Goal: Task Accomplishment & Management: Complete application form

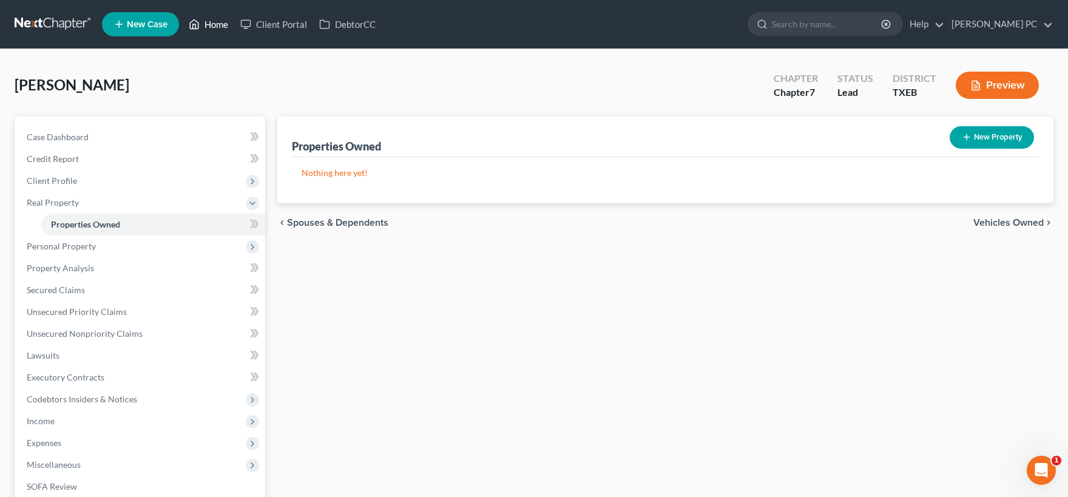
click at [217, 24] on link "Home" at bounding box center [209, 24] width 52 height 22
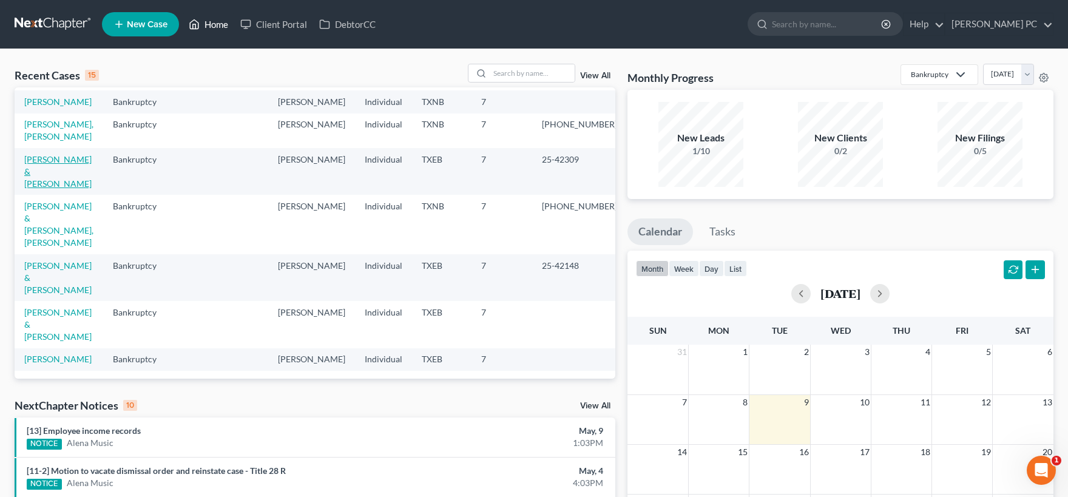
scroll to position [120, 0]
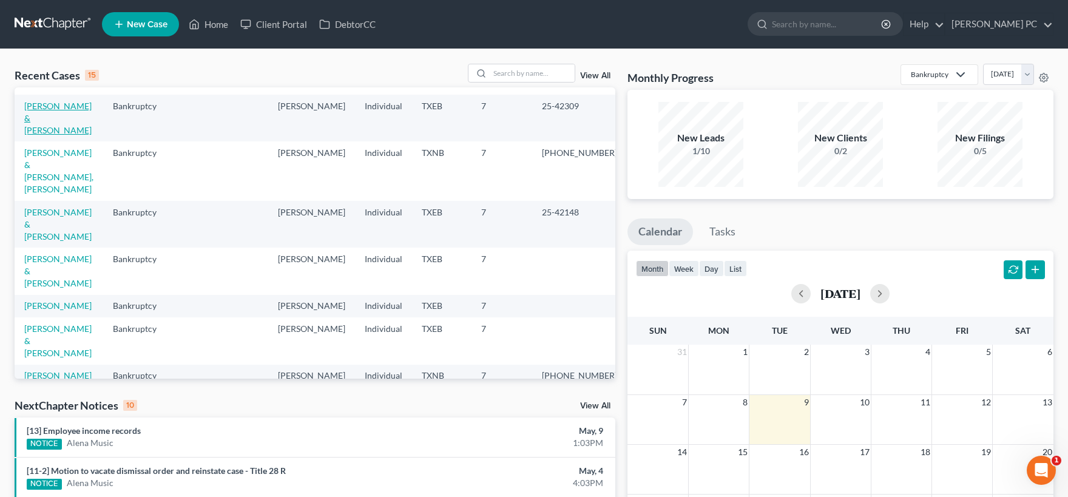
click at [79, 135] on link "[PERSON_NAME] & [PERSON_NAME]" at bounding box center [57, 118] width 67 height 35
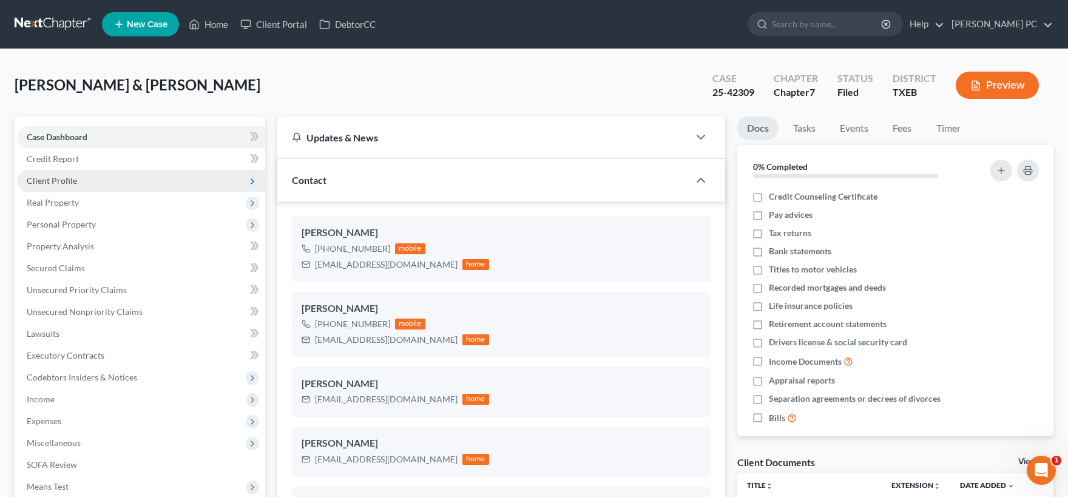
click at [61, 180] on span "Client Profile" at bounding box center [52, 180] width 50 height 10
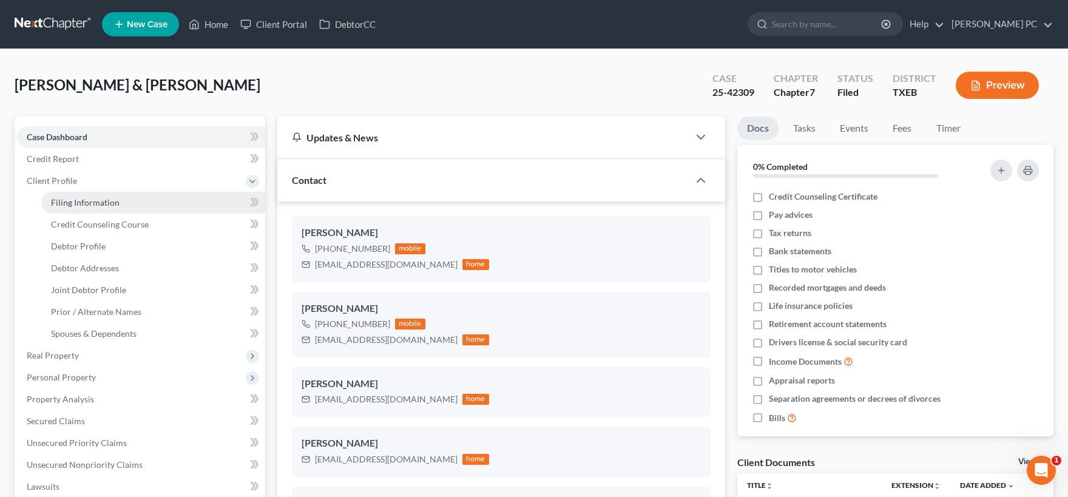
click at [98, 203] on span "Filing Information" at bounding box center [85, 202] width 69 height 10
select select "1"
select select "0"
select select "45"
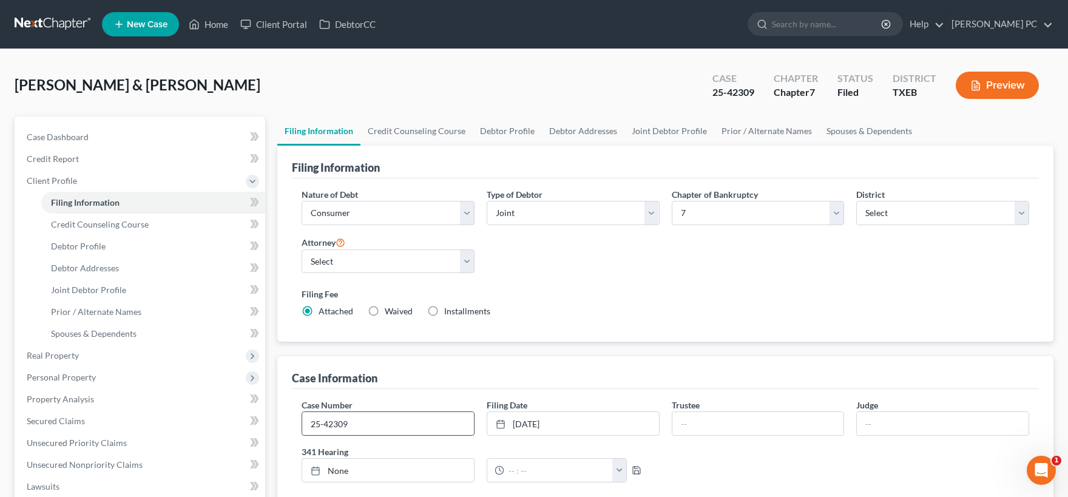
drag, startPoint x: 359, startPoint y: 421, endPoint x: 237, endPoint y: 423, distance: 122.0
click at [302, 423] on input "25-42309" at bounding box center [388, 423] width 172 height 23
